Goal: Transaction & Acquisition: Purchase product/service

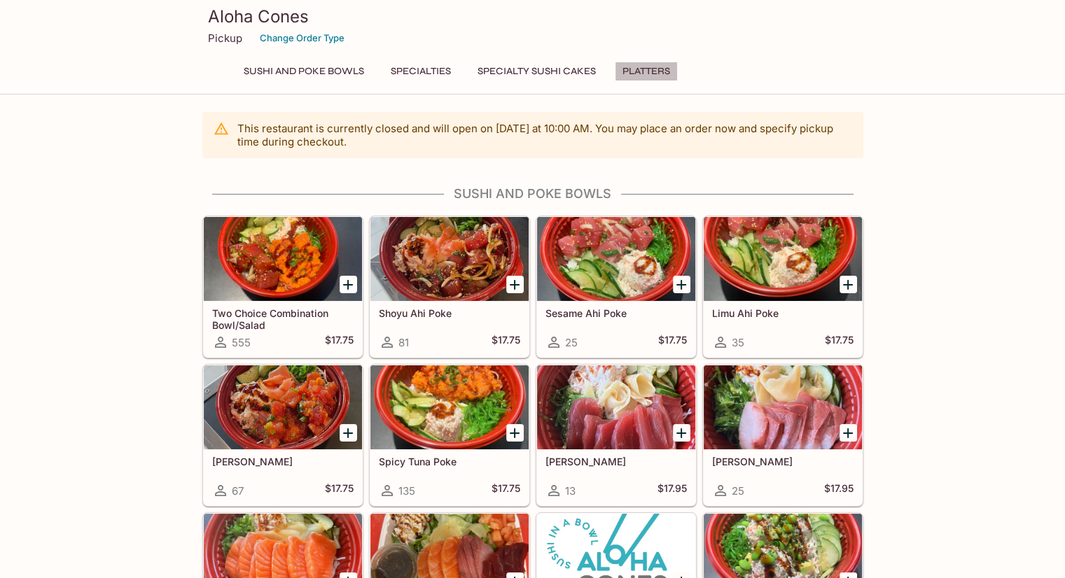
click at [644, 66] on button "Platters" at bounding box center [646, 72] width 63 height 20
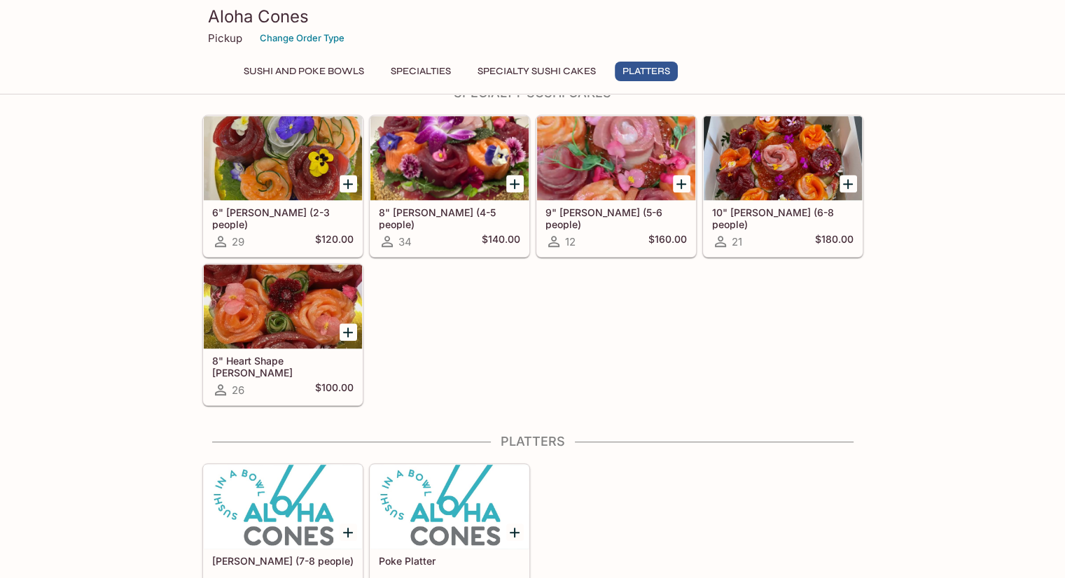
scroll to position [970, 0]
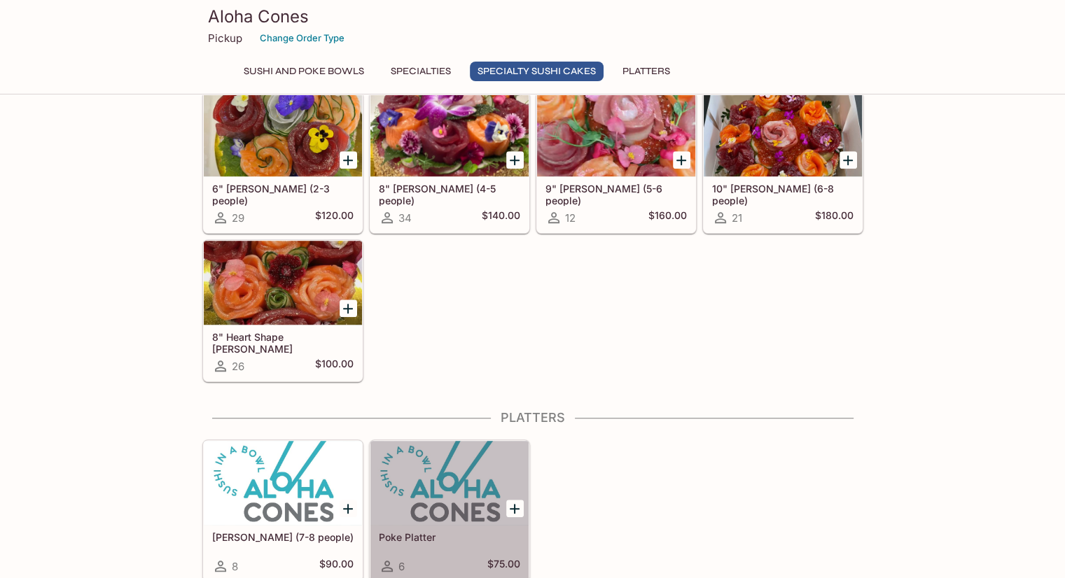
click at [462, 494] on div at bounding box center [449, 483] width 158 height 84
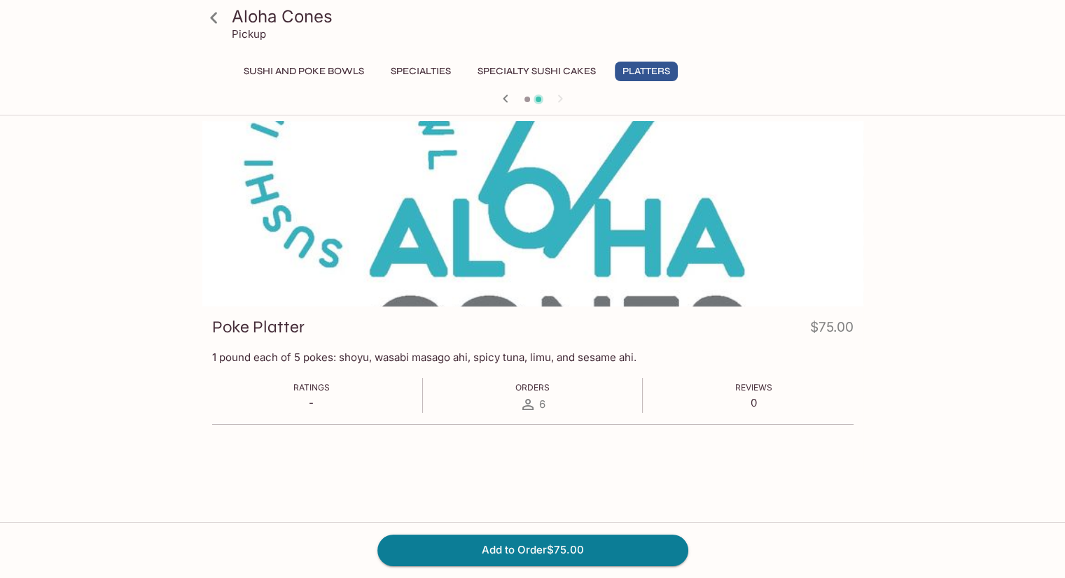
click at [424, 74] on button "Specialties" at bounding box center [421, 72] width 76 height 20
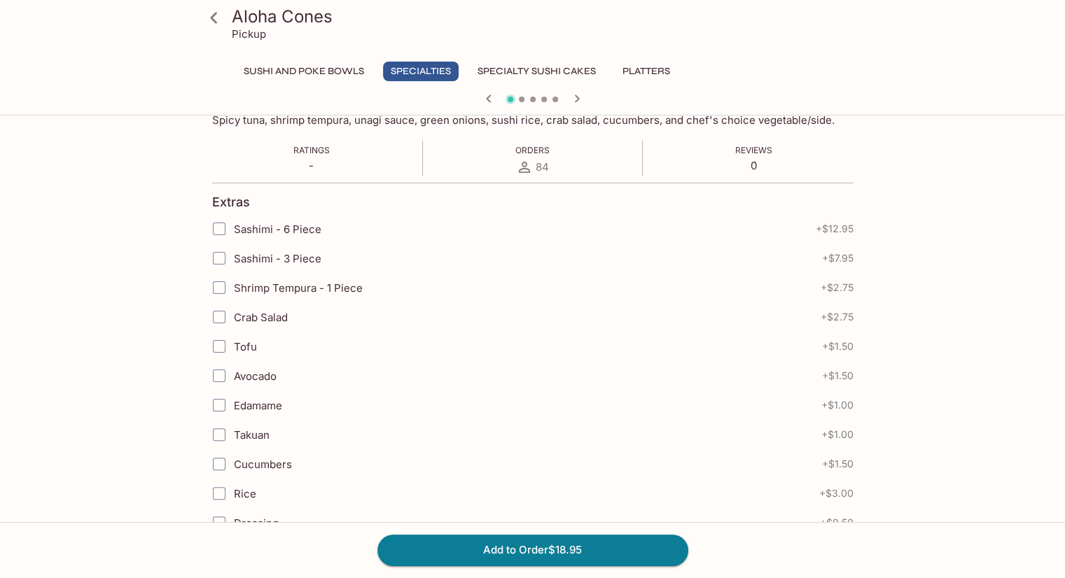
scroll to position [118, 0]
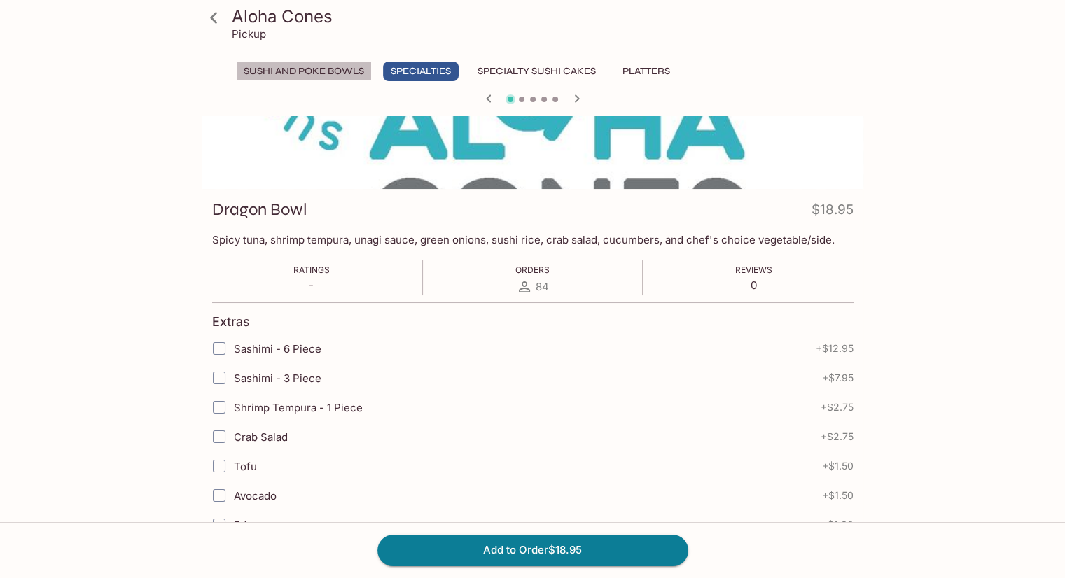
click at [303, 68] on button "Sushi and Poke Bowls" at bounding box center [304, 72] width 136 height 20
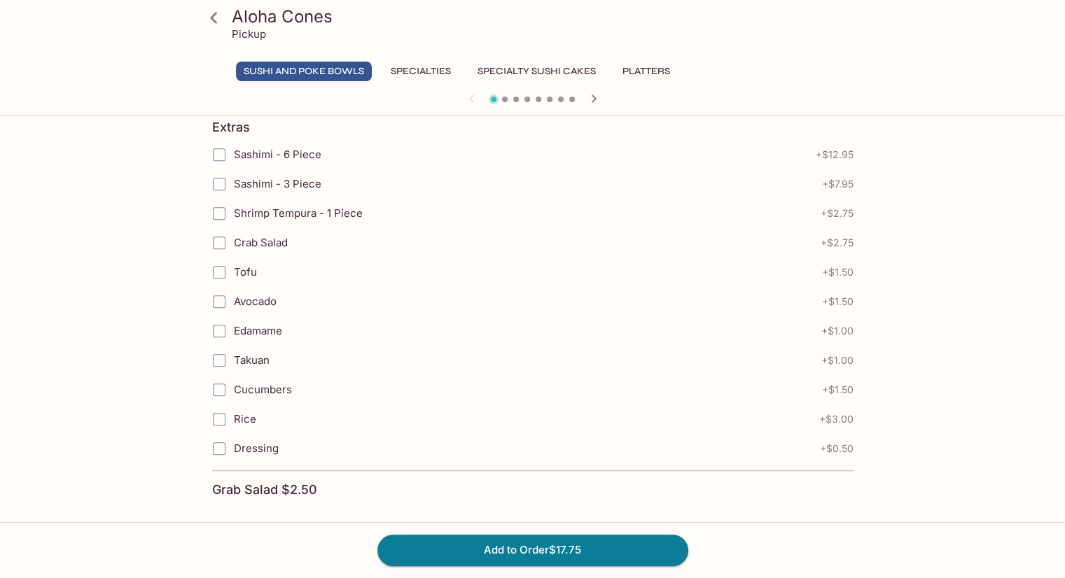
scroll to position [967, 0]
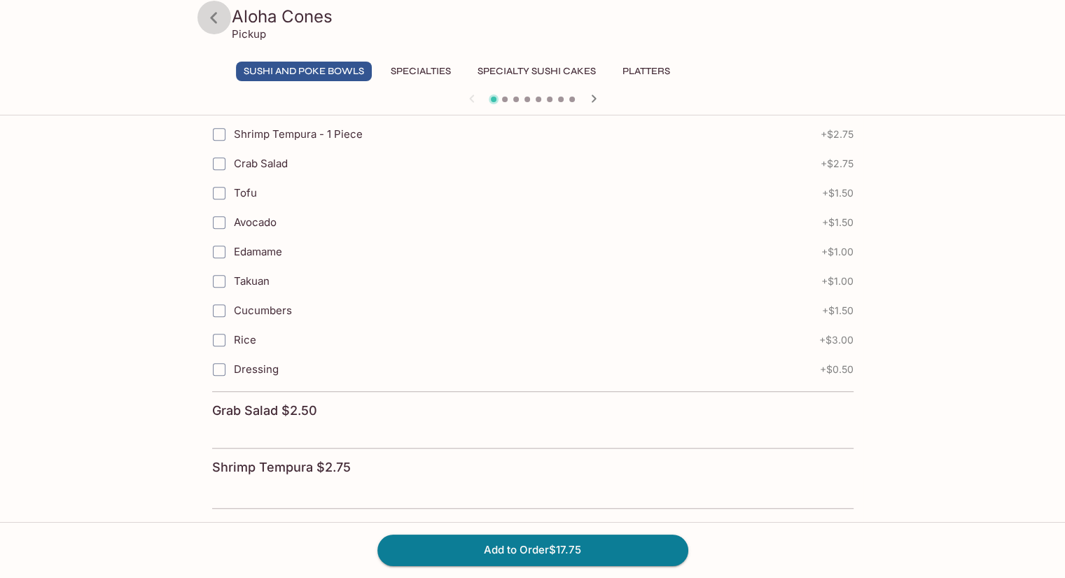
click at [220, 15] on icon at bounding box center [214, 18] width 25 height 25
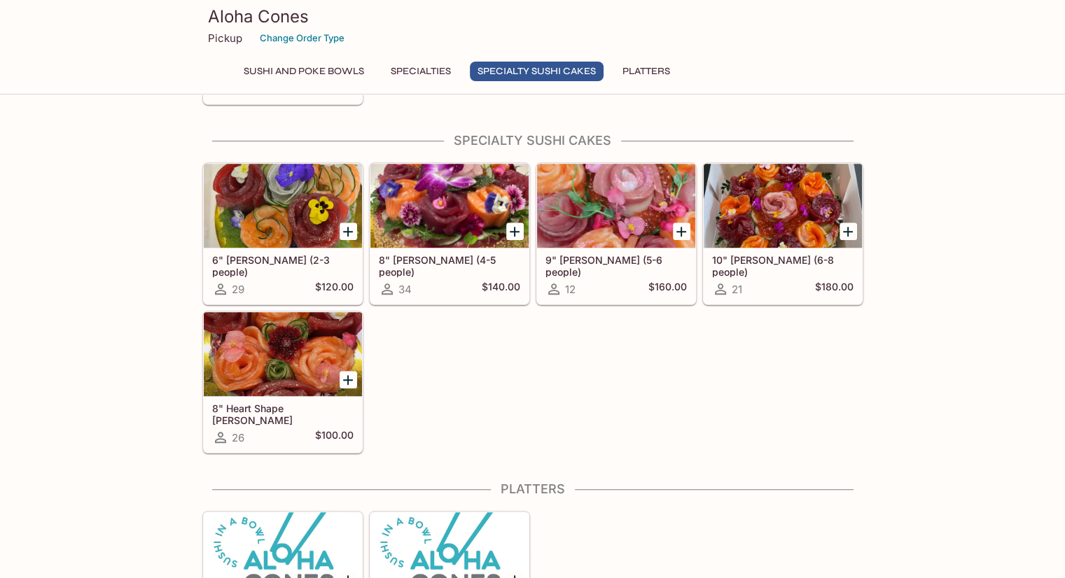
scroll to position [910, 0]
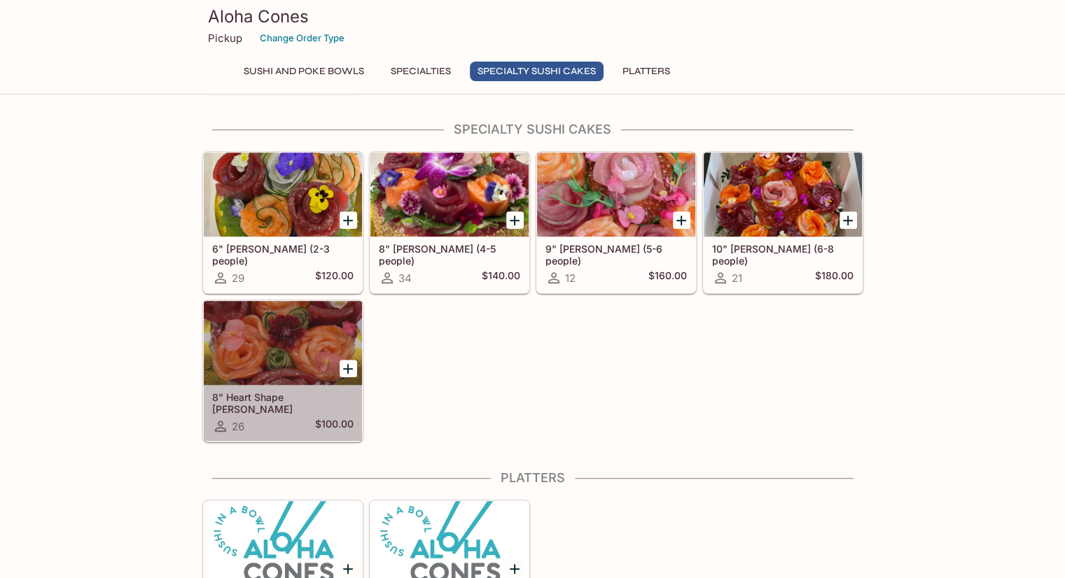
click at [293, 337] on div at bounding box center [283, 343] width 158 height 84
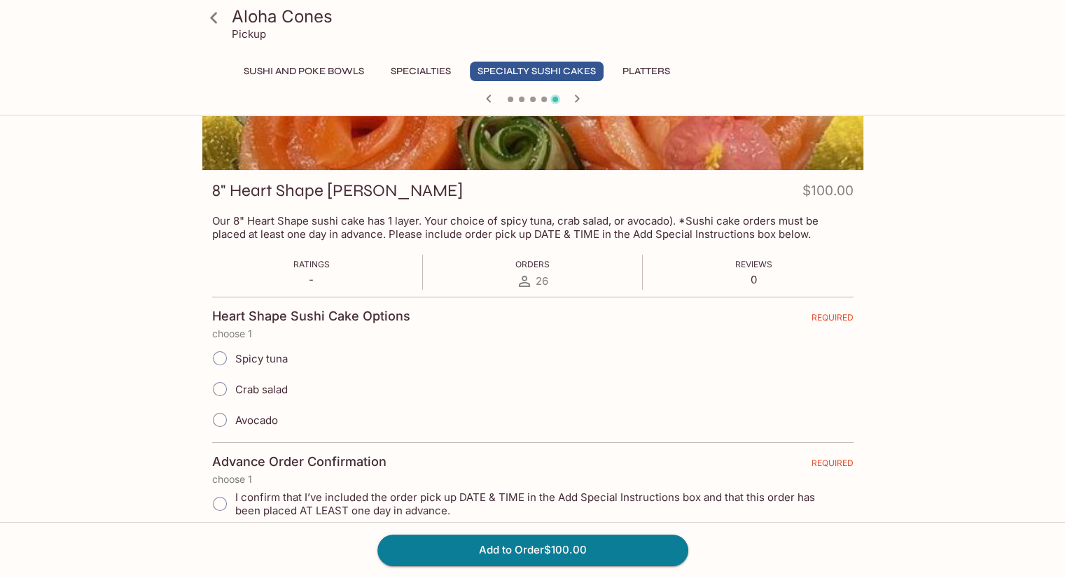
scroll to position [140, 0]
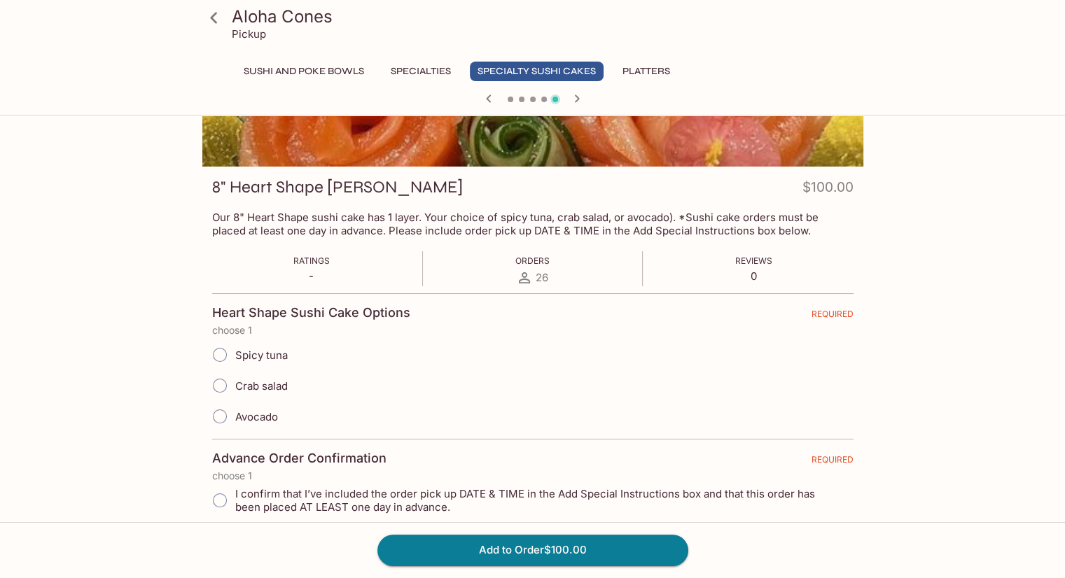
click at [224, 356] on input "Spicy tuna" at bounding box center [219, 354] width 29 height 29
radio input "true"
click at [219, 384] on input "Crab salad" at bounding box center [219, 385] width 29 height 29
radio input "true"
click at [221, 355] on input "Spicy tuna" at bounding box center [219, 354] width 29 height 29
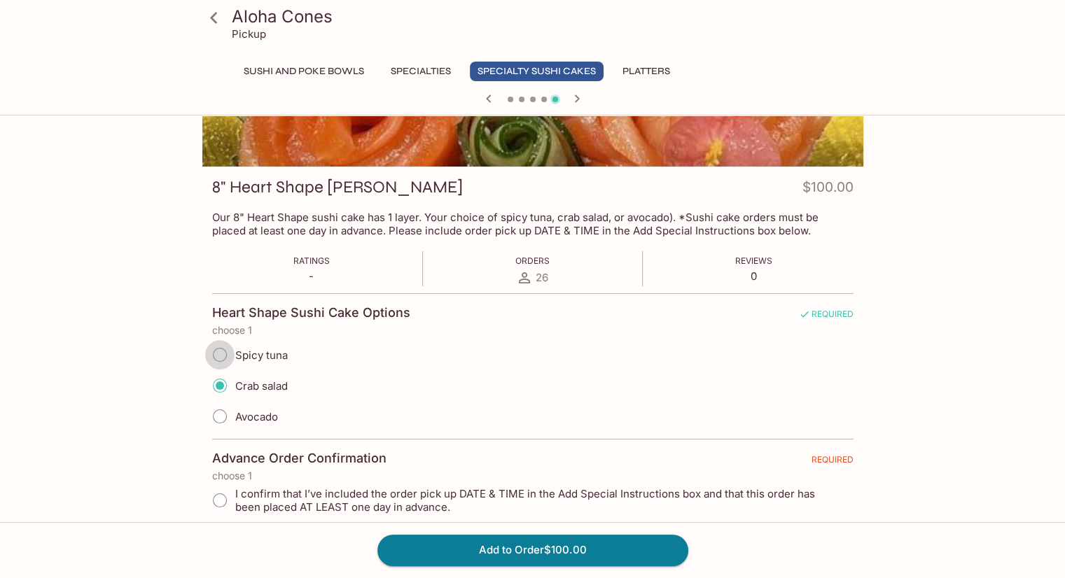
radio input "true"
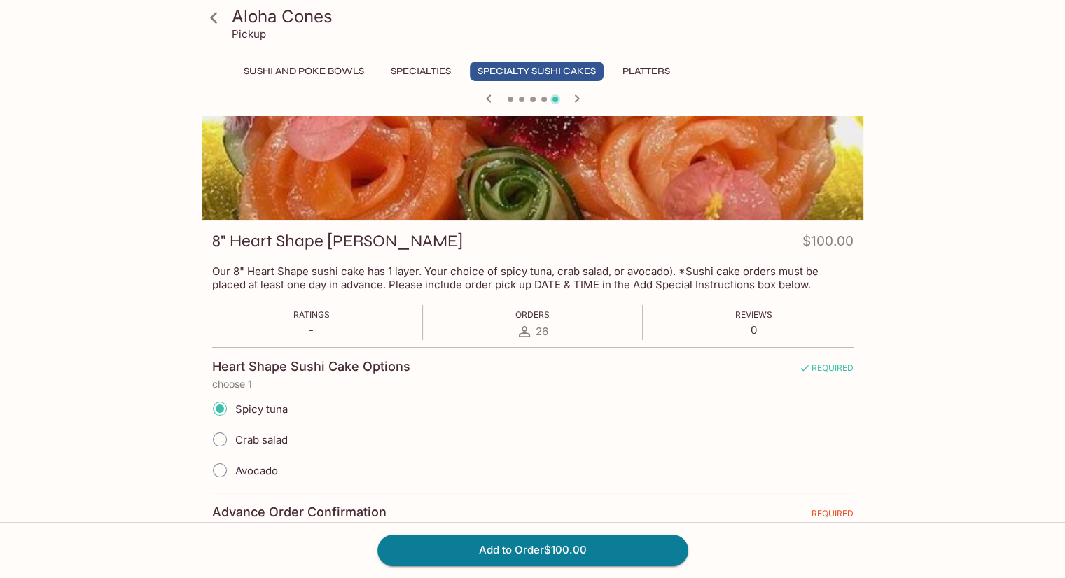
scroll to position [0, 0]
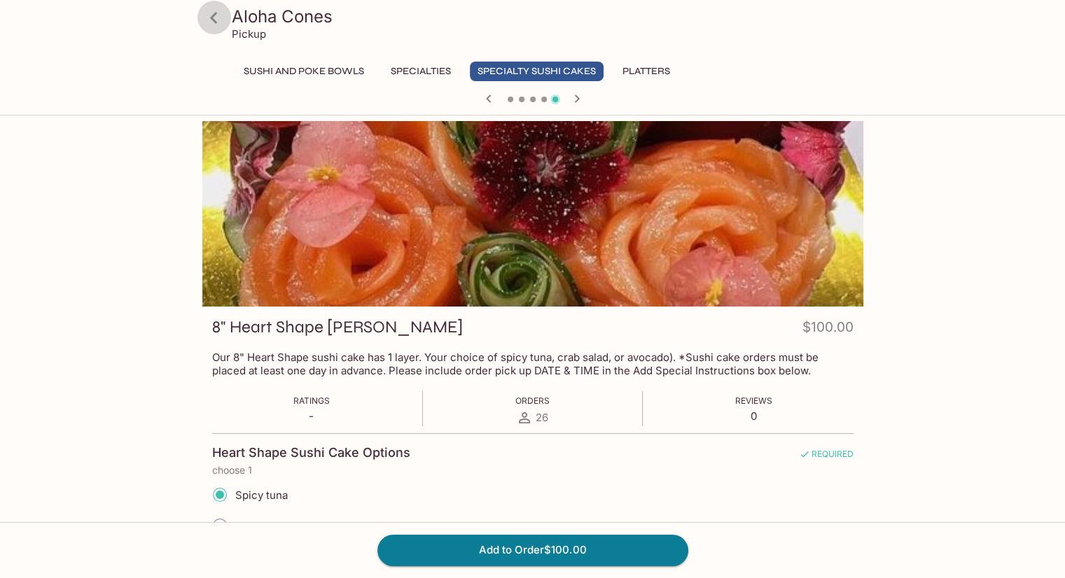
click at [208, 15] on icon at bounding box center [214, 18] width 25 height 25
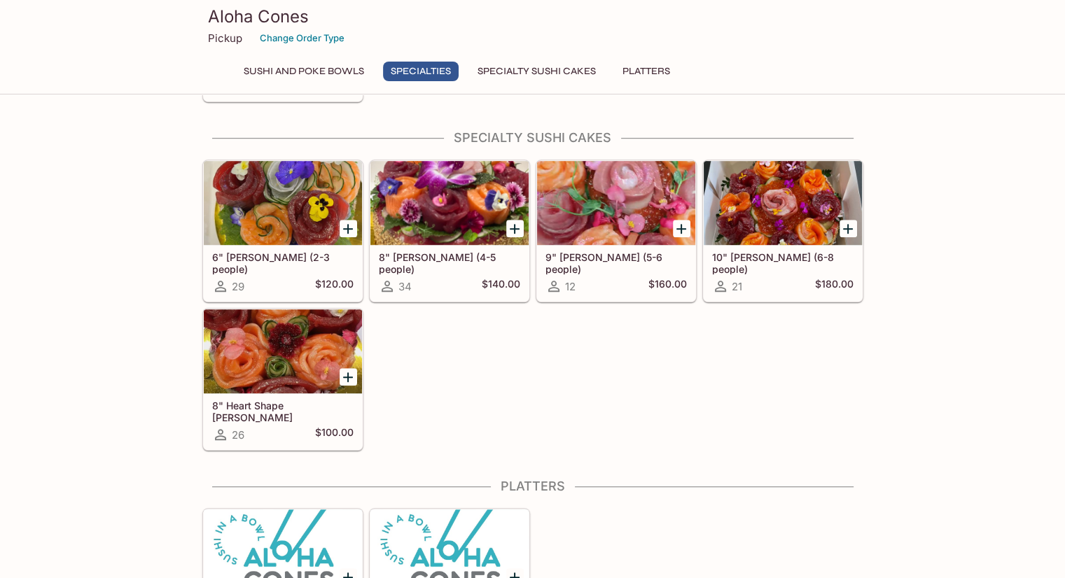
scroll to position [910, 0]
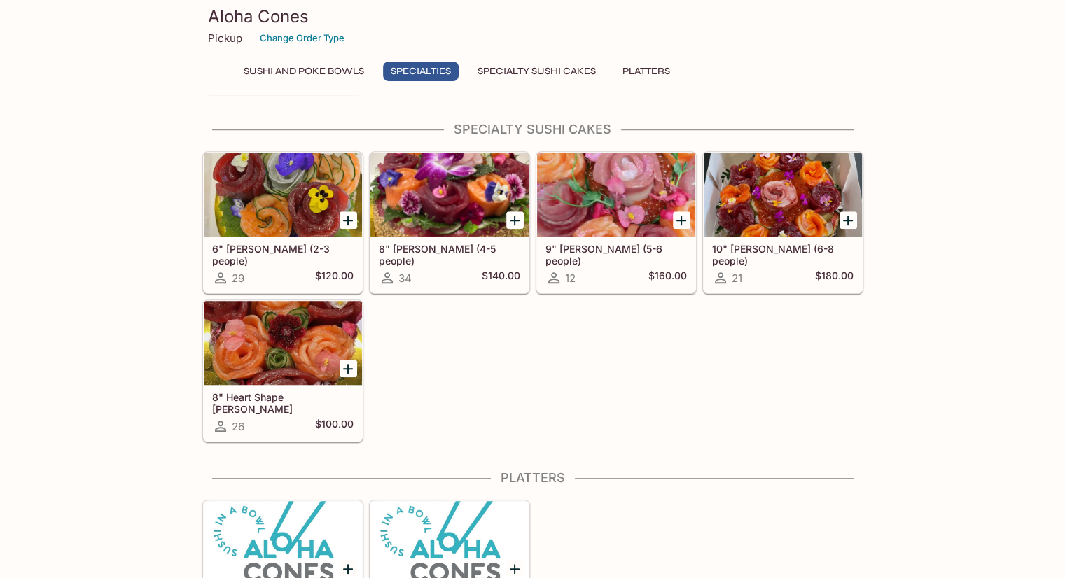
click at [792, 243] on h5 "10" [PERSON_NAME] (6-8 people)" at bounding box center [782, 254] width 141 height 23
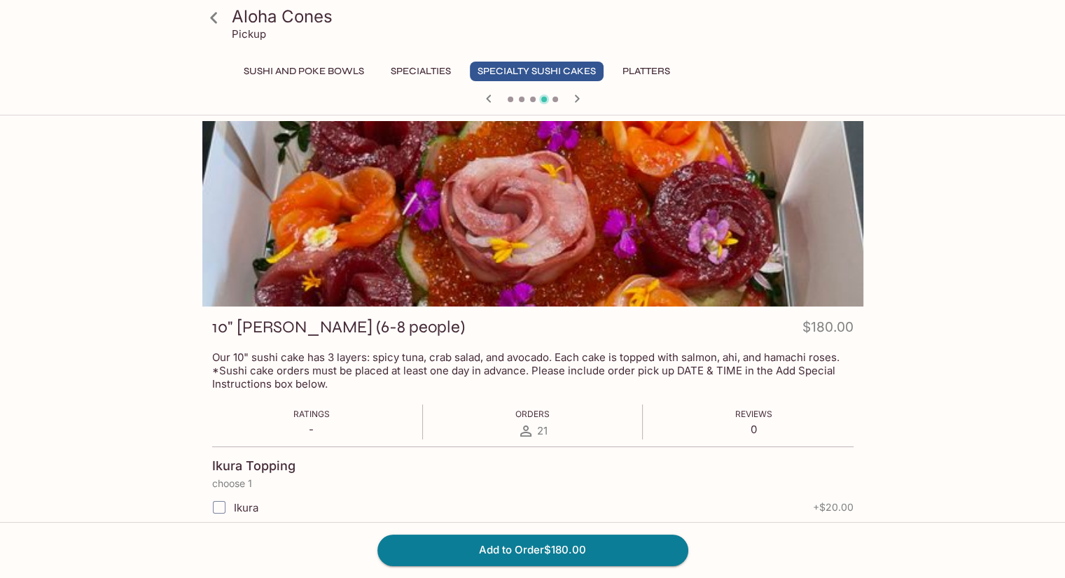
click at [208, 17] on icon at bounding box center [214, 18] width 25 height 25
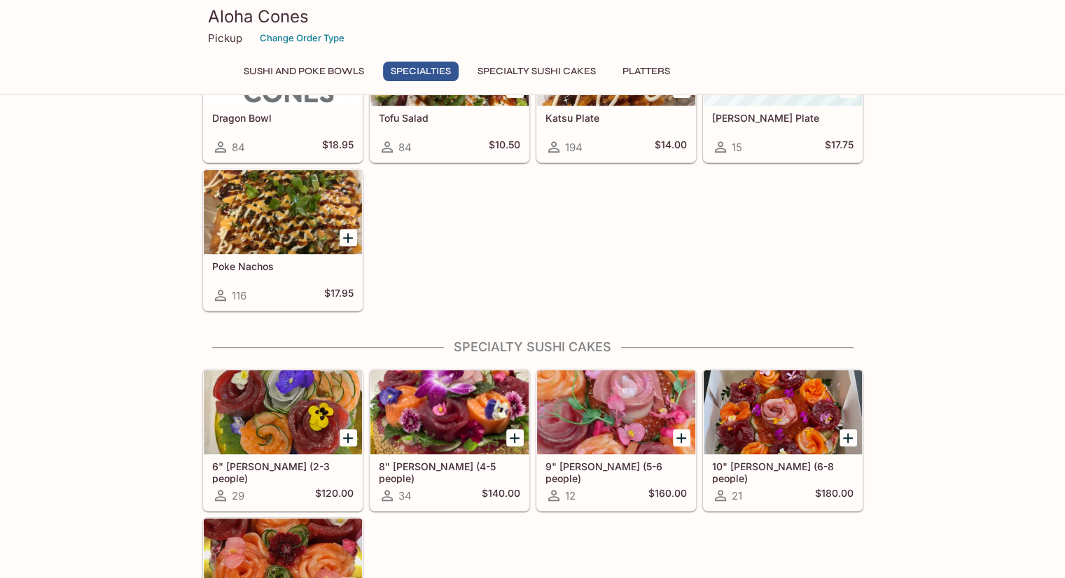
scroll to position [840, 0]
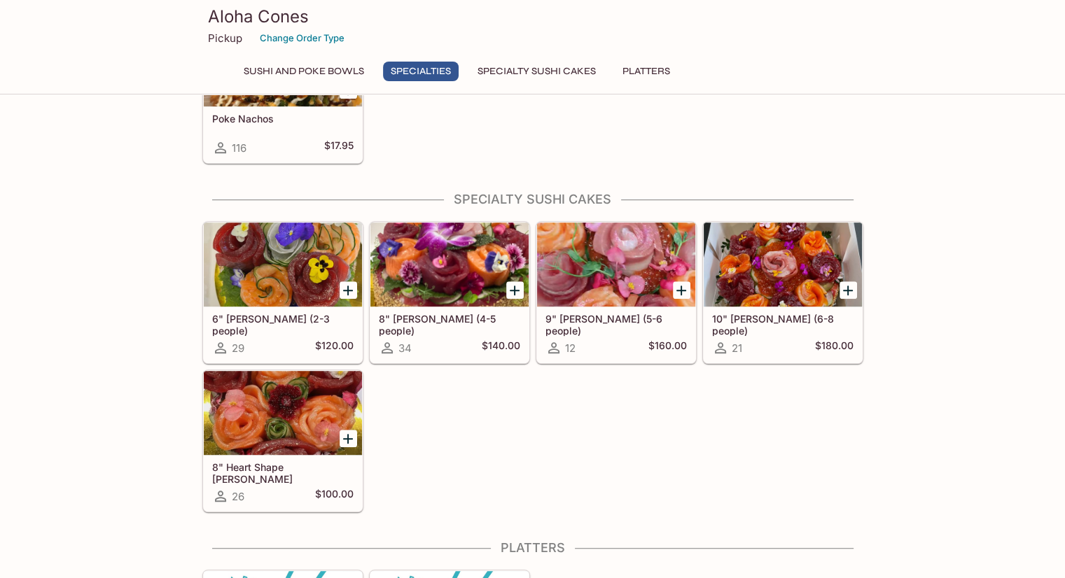
click at [277, 461] on h5 "8" Heart Shape [PERSON_NAME]" at bounding box center [282, 472] width 141 height 23
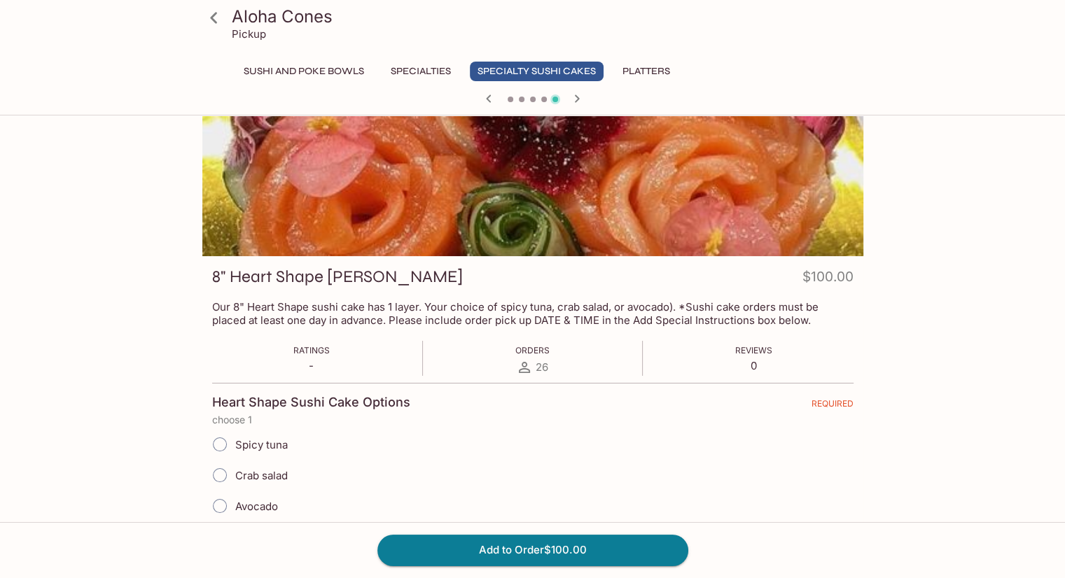
scroll to position [140, 0]
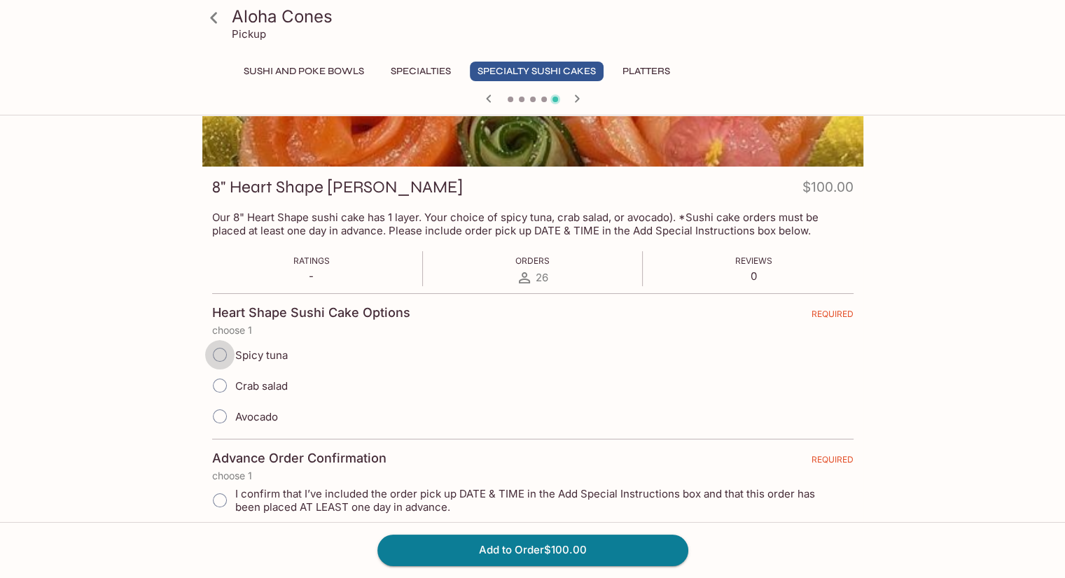
click at [219, 358] on input "Spicy tuna" at bounding box center [219, 354] width 29 height 29
radio input "true"
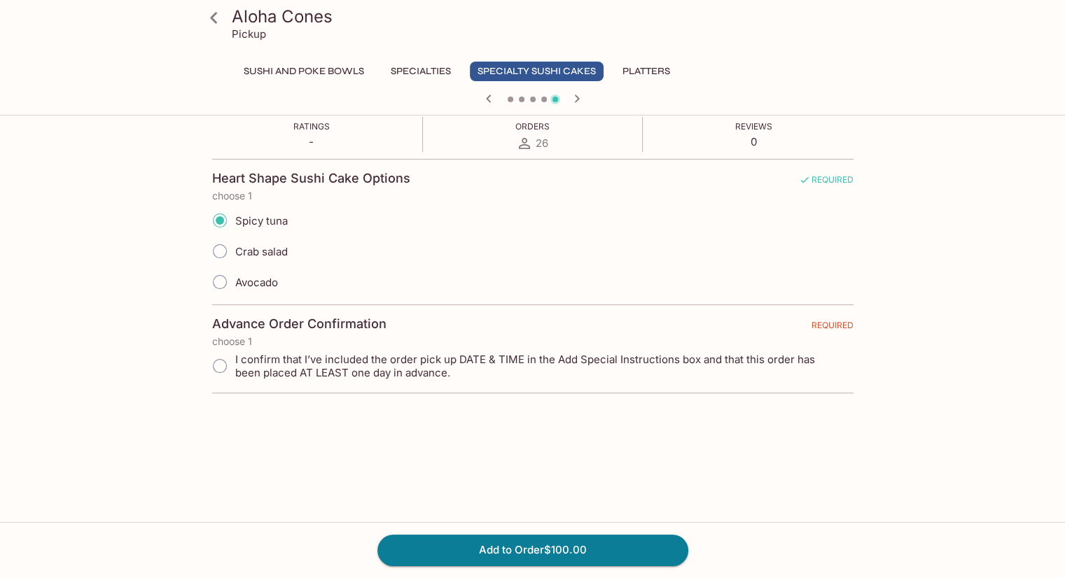
scroll to position [280, 0]
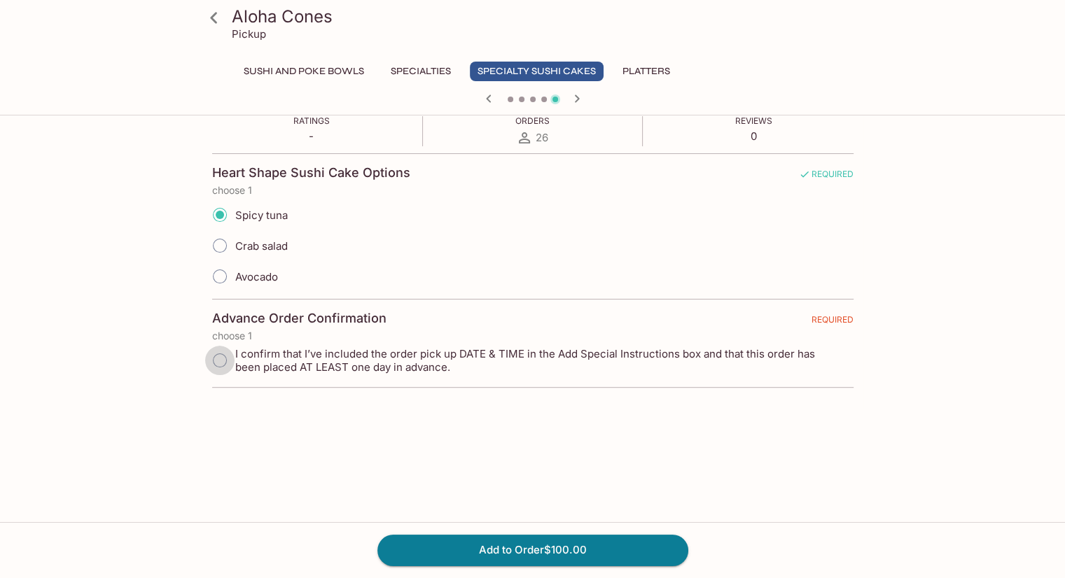
click at [221, 361] on input "I confirm that I’ve included the order pick up DATE & TIME in the Add Special I…" at bounding box center [219, 360] width 29 height 29
radio input "true"
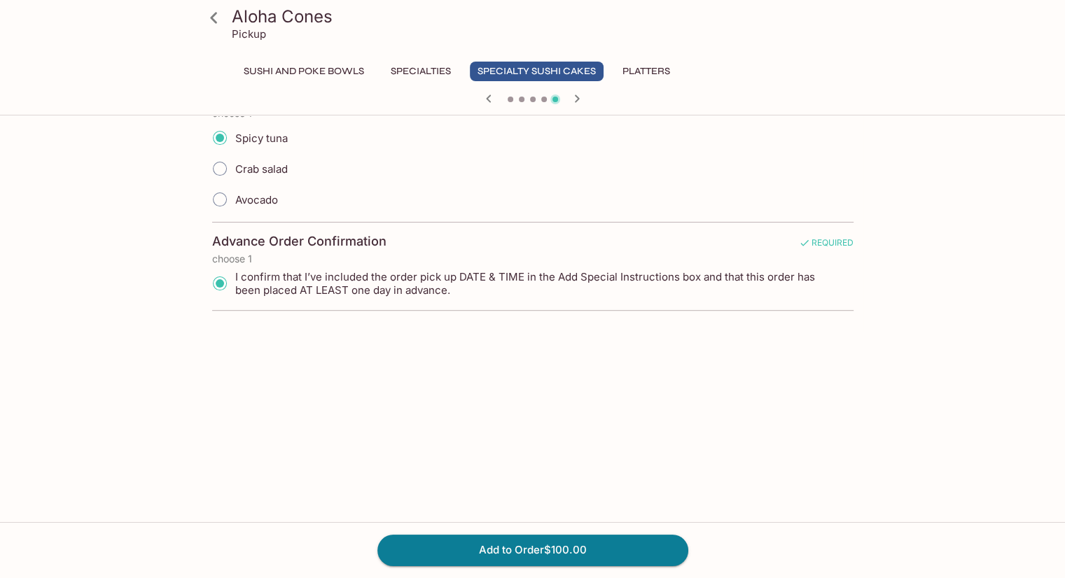
scroll to position [358, 0]
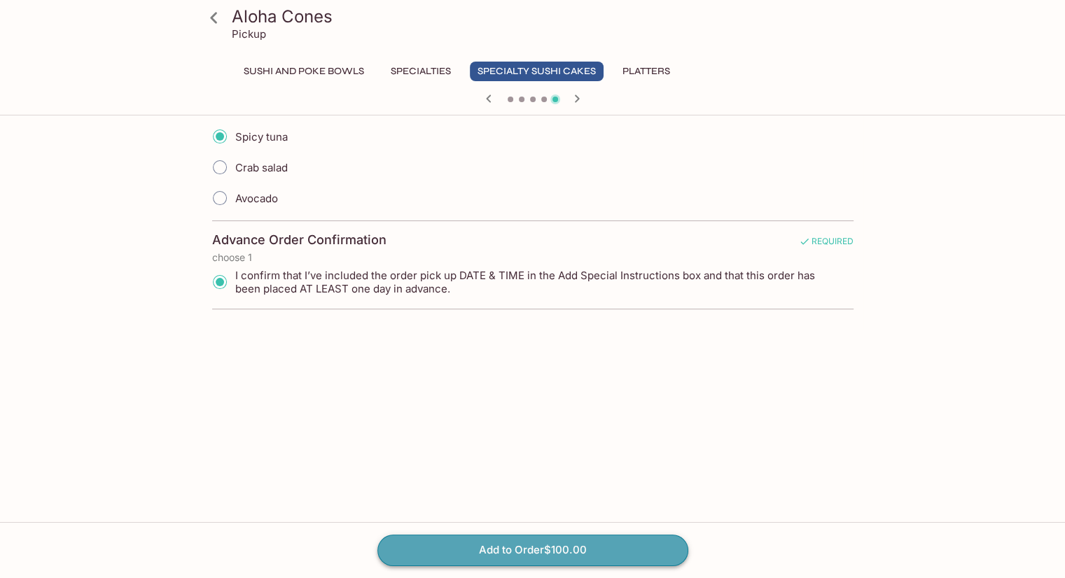
click at [539, 548] on button "Add to Order $100.00" at bounding box center [532, 550] width 311 height 31
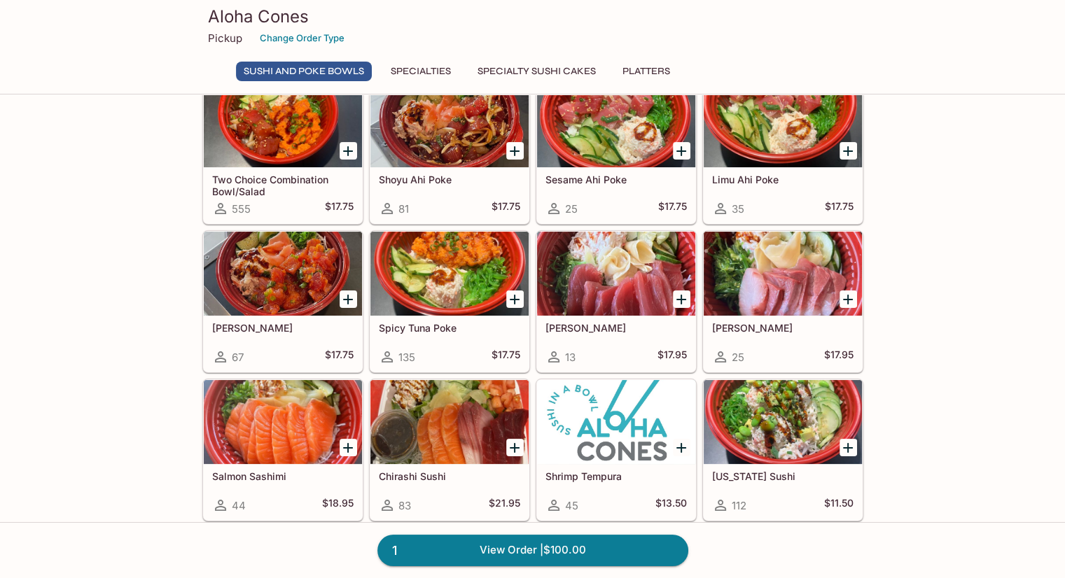
scroll to position [140, 0]
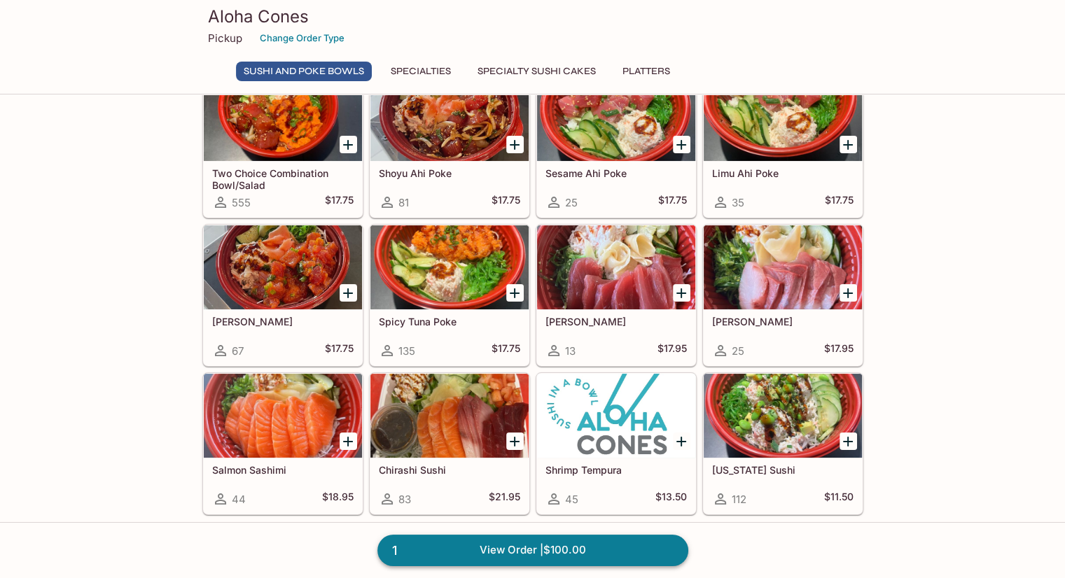
click at [517, 547] on link "1 View Order | $100.00" at bounding box center [532, 550] width 311 height 31
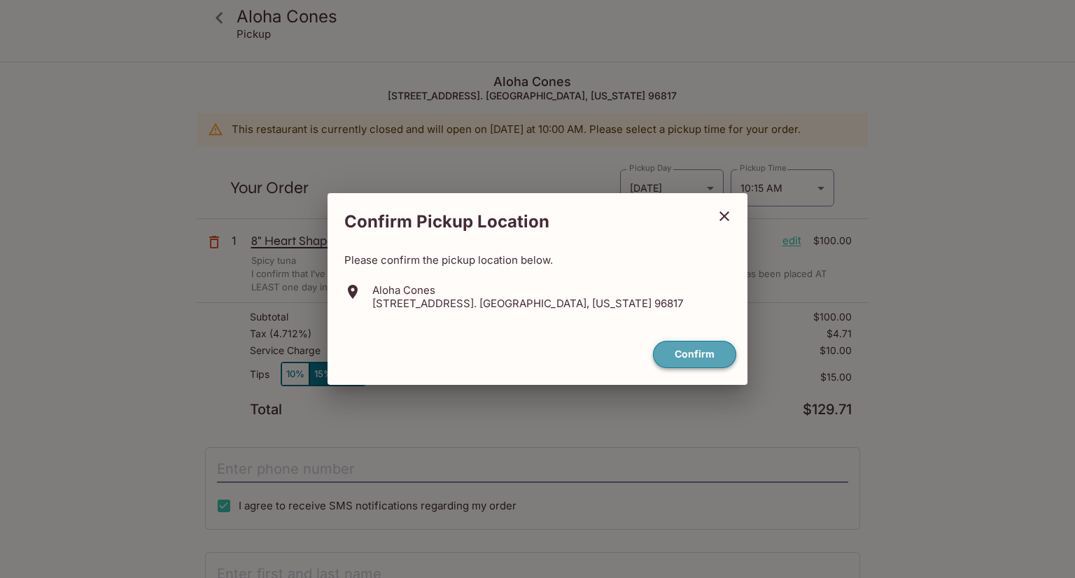
click at [707, 356] on button "Confirm" at bounding box center [694, 354] width 83 height 27
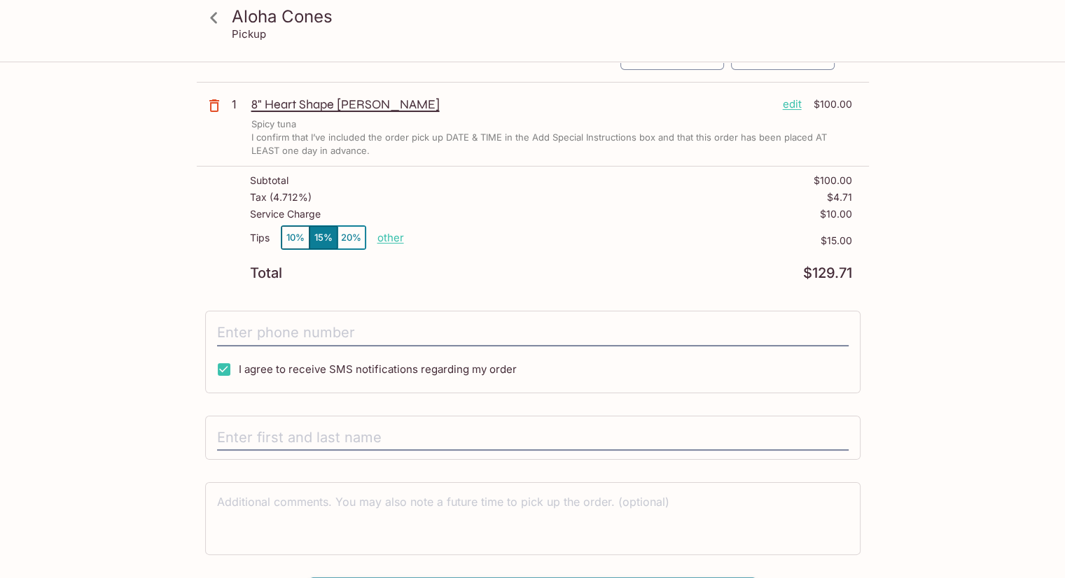
scroll to position [140, 0]
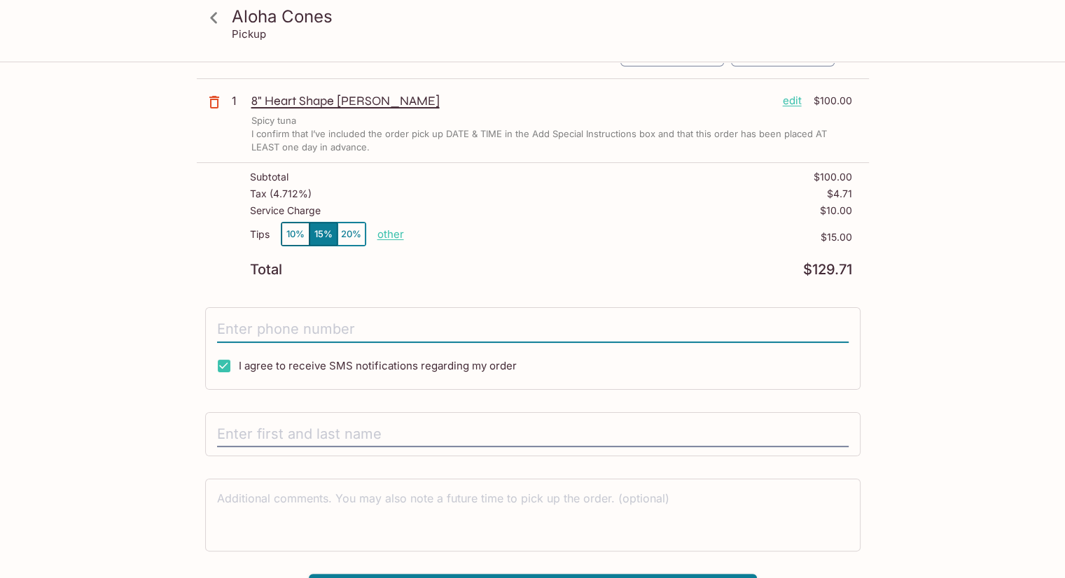
click at [281, 316] on input "tel" at bounding box center [533, 329] width 632 height 27
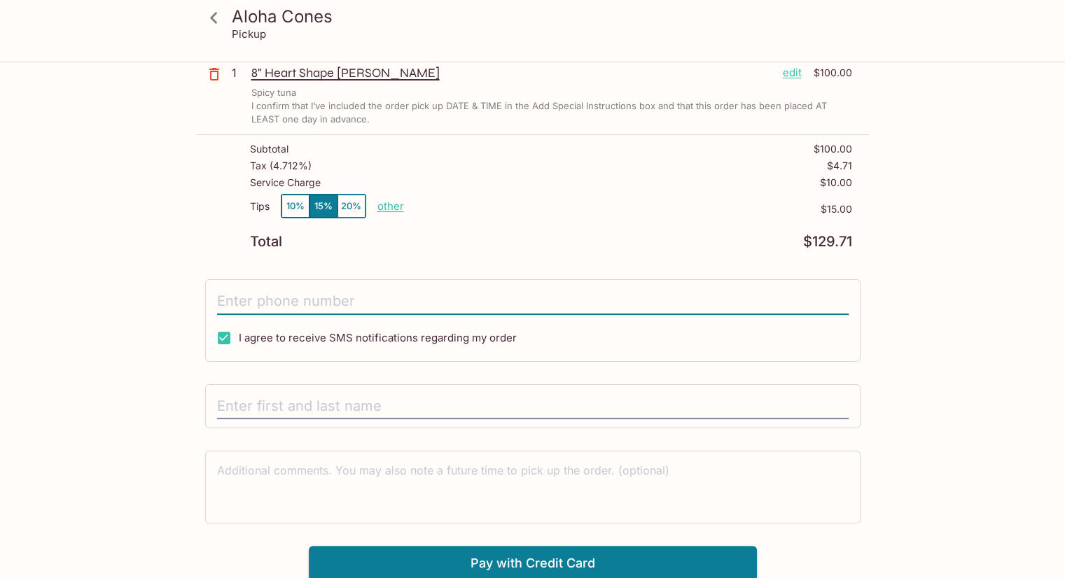
click at [391, 208] on p "other" at bounding box center [390, 206] width 27 height 13
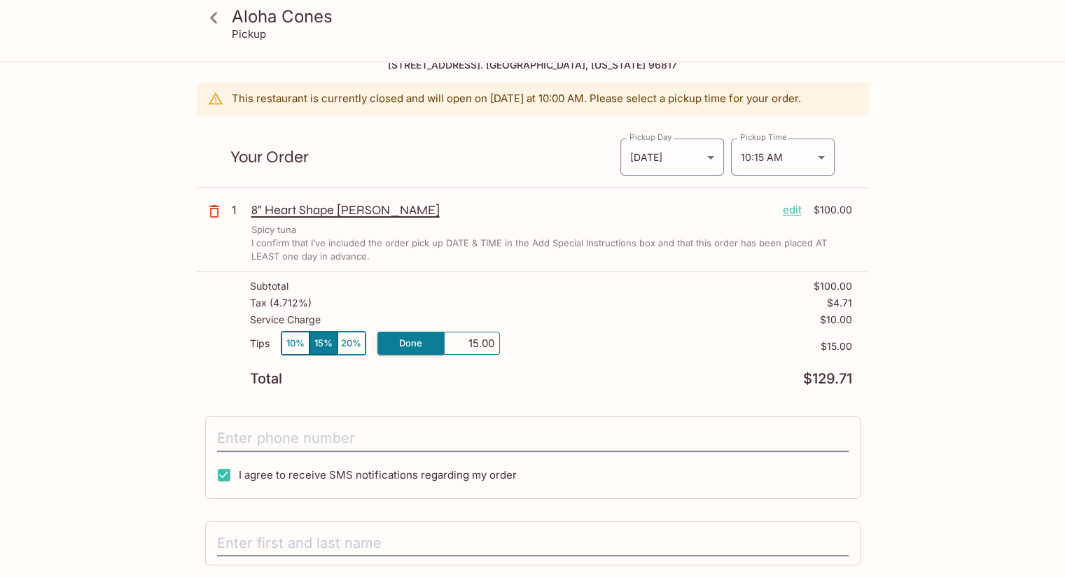
scroll to position [28, 0]
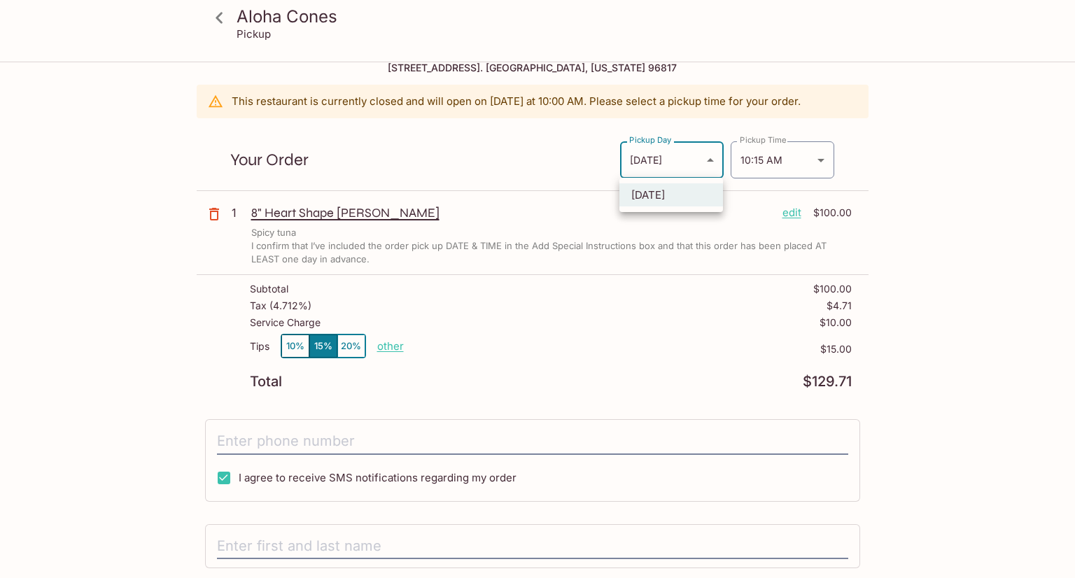
click at [709, 160] on body "Aloha Cones Pickup Aloha Cones [STREET_ADDRESS]. [GEOGRAPHIC_DATA], [US_STATE][…" at bounding box center [537, 324] width 1075 height 578
click at [695, 194] on li "[DATE]" at bounding box center [672, 194] width 104 height 23
click at [707, 160] on body "Aloha Cones Pickup Aloha Cones [STREET_ADDRESS]. [GEOGRAPHIC_DATA], [US_STATE][…" at bounding box center [537, 324] width 1075 height 578
click at [652, 199] on li "[DATE]" at bounding box center [672, 194] width 104 height 23
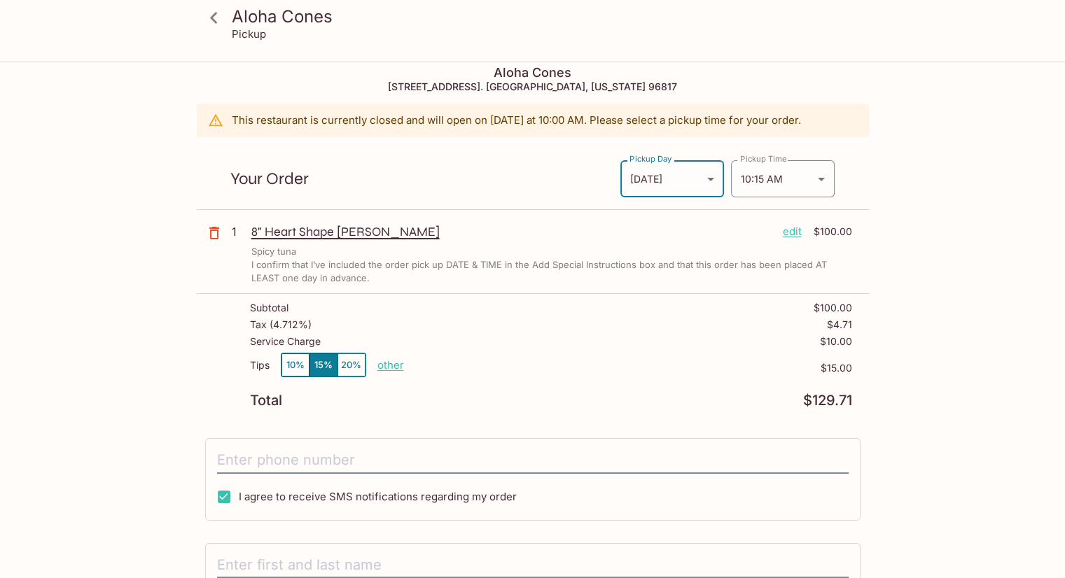
scroll to position [0, 0]
